Goal: Task Accomplishment & Management: Use online tool/utility

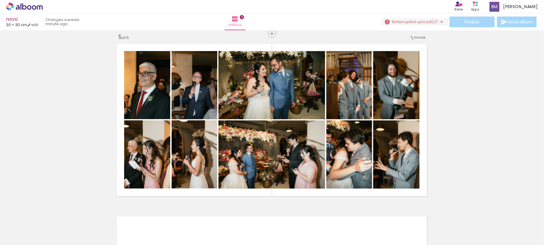
scroll to position [0, 713]
